Goal: Task Accomplishment & Management: Manage account settings

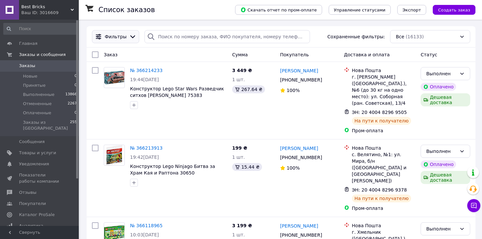
click at [129, 35] on icon at bounding box center [132, 36] width 7 height 7
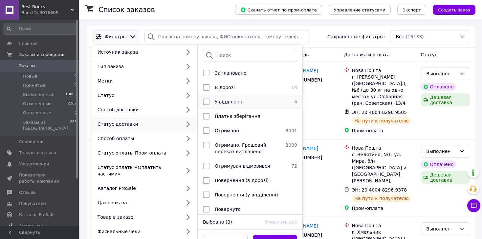
click at [211, 104] on div at bounding box center [206, 102] width 12 height 7
checkbox input "true"
click at [268, 235] on button "Применить" at bounding box center [275, 241] width 45 height 13
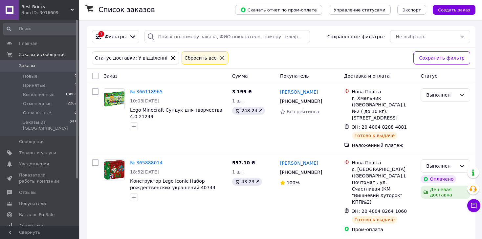
click at [219, 60] on icon at bounding box center [222, 58] width 6 height 6
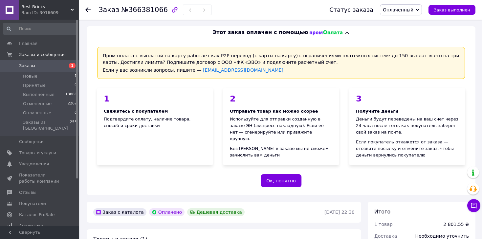
click at [408, 10] on span "Оплаченный" at bounding box center [398, 9] width 31 height 5
click at [402, 24] on li "Принят" at bounding box center [400, 23] width 41 height 10
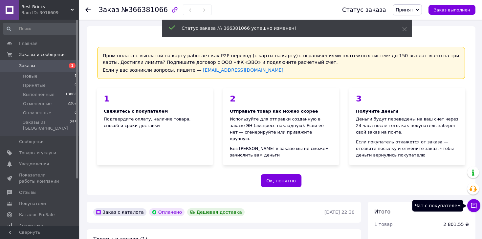
click at [472, 204] on icon at bounding box center [473, 206] width 7 height 7
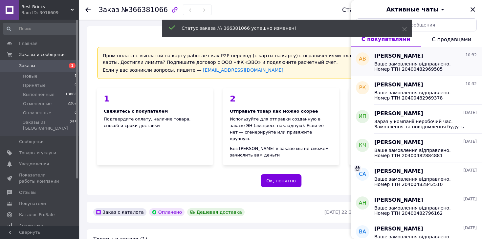
click at [435, 67] on span "Ваше замовлення відправлено. Номер ТТН 20400482969505" at bounding box center [420, 66] width 93 height 10
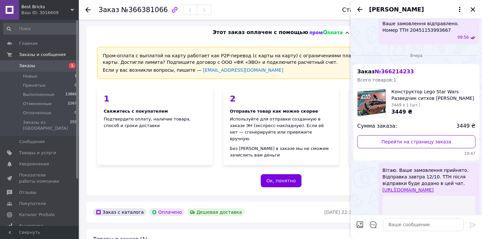
scroll to position [265, 0]
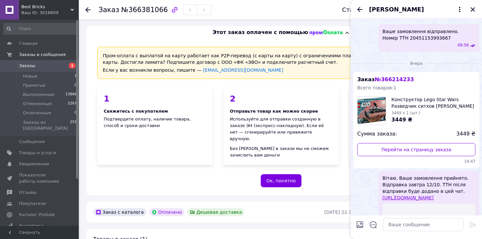
drag, startPoint x: 441, startPoint y: 70, endPoint x: 383, endPoint y: 165, distance: 111.7
click at [383, 171] on div "Вітаю. Ваше замовлення прийнято. Відправка завтра 12/10. ТТН після відправки бу…" at bounding box center [428, 232] width 101 height 122
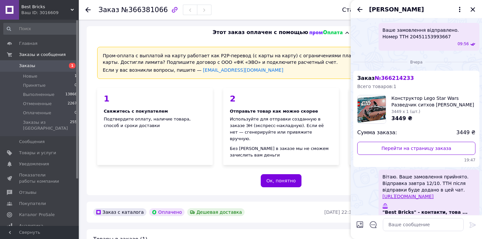
copy span "Вітаю. Ваше замовлення прийнято. Відправка завтра 12/10. ТТН після відправки бу…"
click at [471, 10] on icon "Закрыть" at bounding box center [472, 10] width 8 height 8
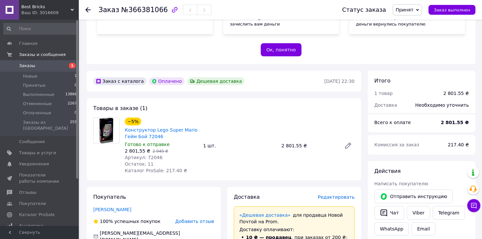
scroll to position [230, 0]
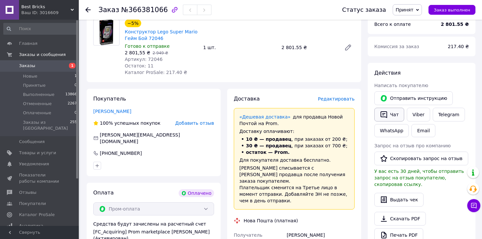
click at [394, 111] on button "Чат" at bounding box center [389, 115] width 30 height 14
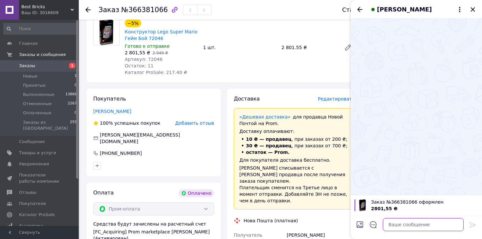
click at [402, 226] on textarea at bounding box center [423, 224] width 81 height 13
paste textarea "Вітаю. Ваше замовлення прийнято. Відправка завтра 12/10. ТТН після відправки бу…"
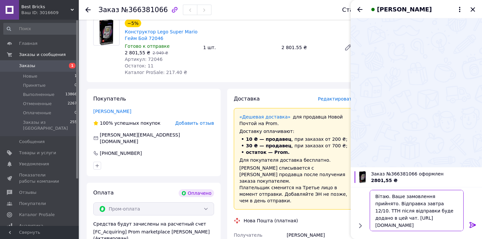
click at [416, 204] on textarea "Вітаю. Ваше замовлення прийнято. Відправка завтра 12/10. ТТН після відправки бу…" at bounding box center [416, 210] width 94 height 41
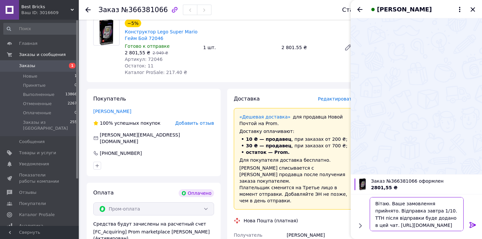
type textarea "Вітаю. Ваше замовлення прийнято. Відправка завтра 13/10. ТТН після відправки бу…"
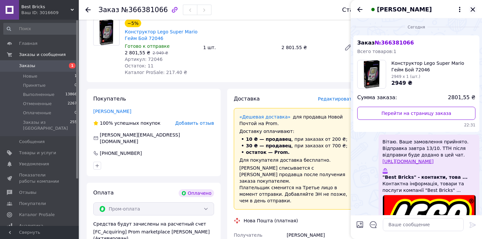
click at [469, 8] on icon "Закрыть" at bounding box center [472, 10] width 8 height 8
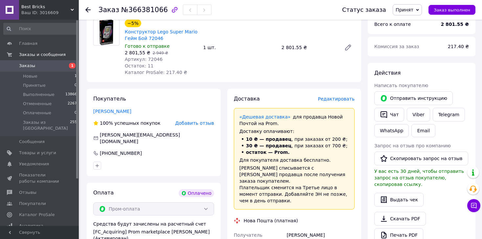
click at [152, 59] on span "Артикул: 72046" at bounding box center [144, 59] width 38 height 5
copy span "72046"
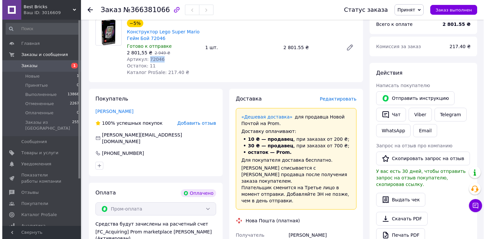
scroll to position [164, 0]
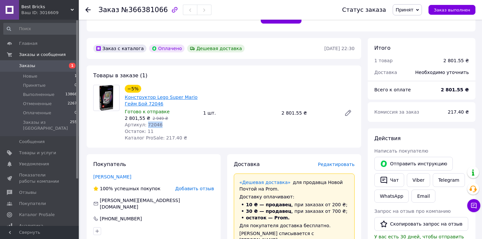
click at [173, 99] on link "Конструктор Lego Super Mario Гейм Бой 72046" at bounding box center [161, 101] width 73 height 12
click at [334, 164] on span "Редактировать" at bounding box center [336, 164] width 37 height 5
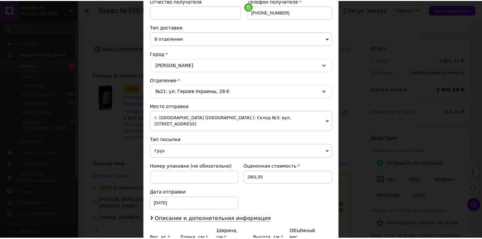
scroll to position [194, 0]
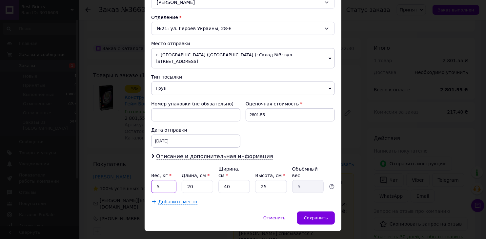
click at [166, 180] on input "5" at bounding box center [163, 186] width 25 height 13
type input "0.5"
type input "3"
type input "0.75"
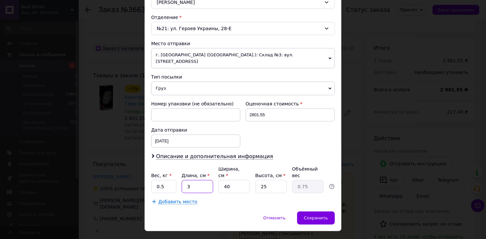
type input "36"
type input "9"
type input "36"
type input "2"
type input "0.45"
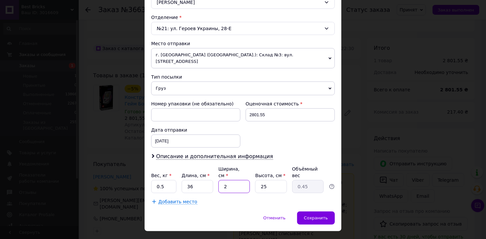
type input "20"
type input "4.5"
type input "20"
type input "7"
type input "1.26"
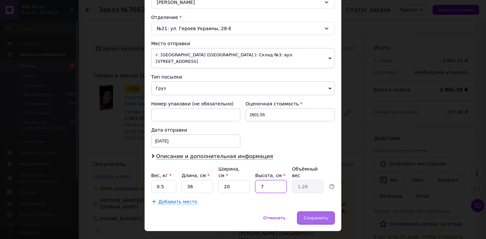
type input "7"
click at [324, 216] on span "Сохранить" at bounding box center [316, 218] width 24 height 5
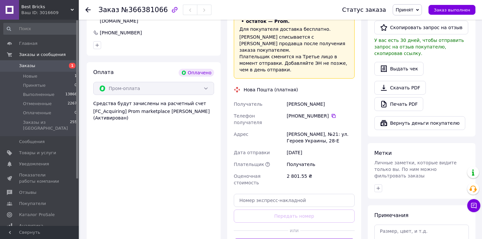
scroll to position [426, 0]
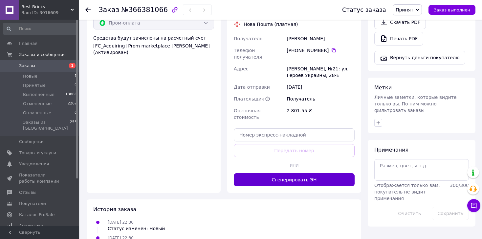
click at [296, 174] on button "Сгенерировать ЭН" at bounding box center [294, 180] width 121 height 13
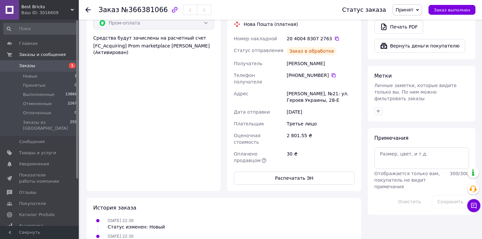
scroll to position [328, 0]
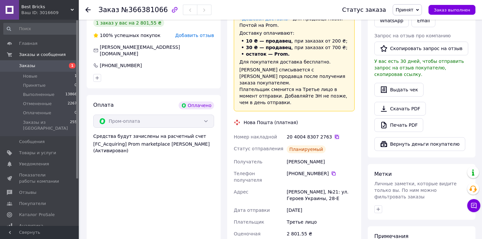
click at [334, 135] on icon at bounding box center [336, 137] width 5 height 5
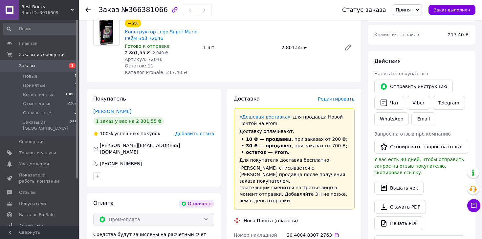
click at [148, 61] on span "Артикул: 72046" at bounding box center [144, 59] width 38 height 5
copy span "72046"
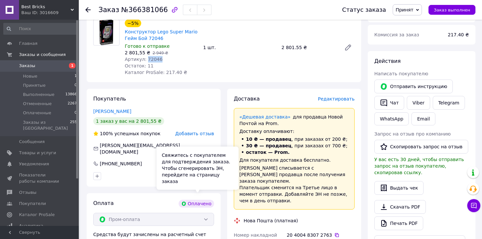
copy span "72046"
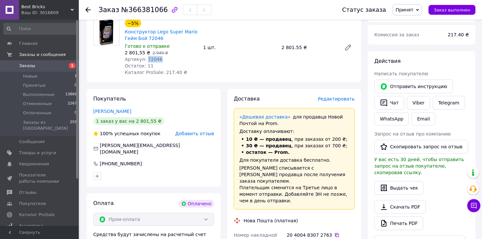
scroll to position [295, 0]
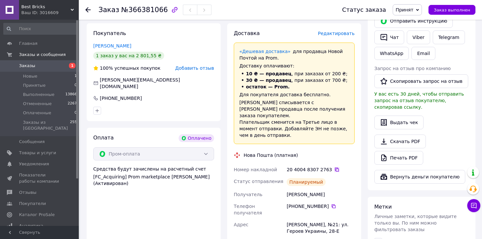
click at [334, 167] on icon at bounding box center [336, 169] width 5 height 5
click at [298, 190] on div "Мостіпан Олег" at bounding box center [320, 195] width 71 height 12
copy div "Мостіпан"
